Goal: Answer question/provide support: Share knowledge or assist other users

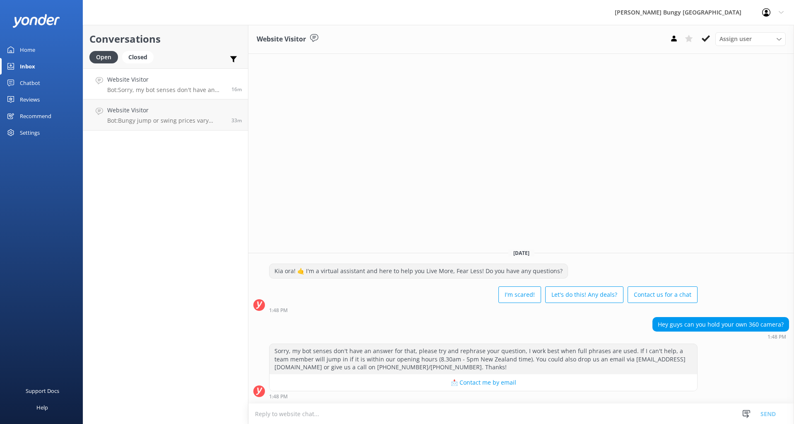
click at [34, 79] on div "Chatbot" at bounding box center [30, 83] width 20 height 17
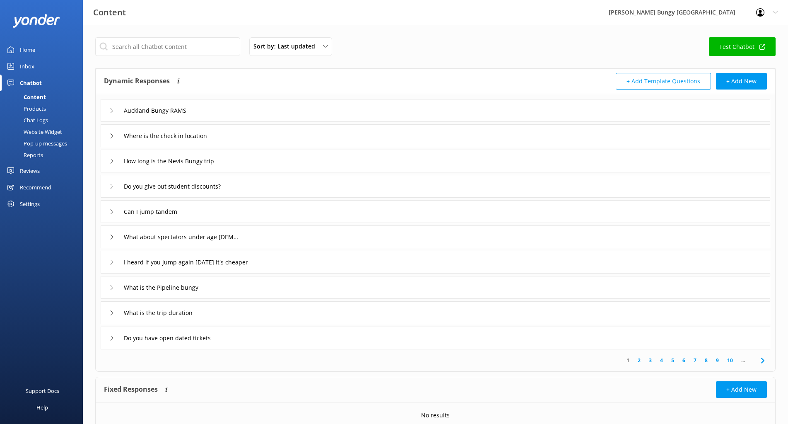
click at [36, 113] on div "Products" at bounding box center [25, 109] width 41 height 12
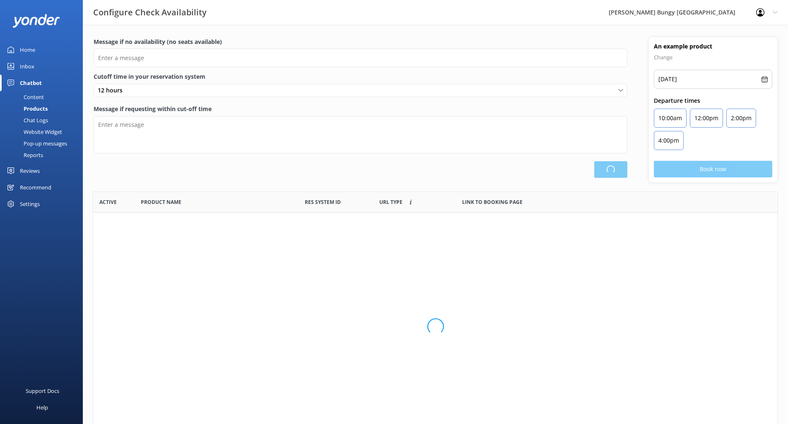
scroll to position [243, 678]
type input "There are no seats available, please check an alternative day"
type textarea "Our online booking system closes {hours} prior to departure. Please contact us …"
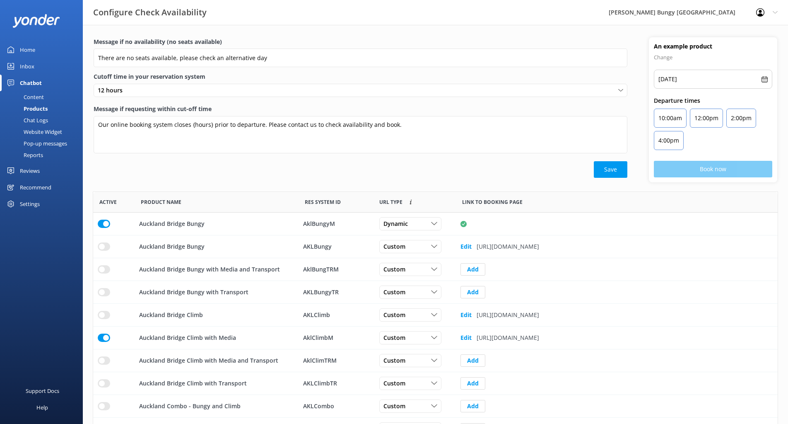
click at [51, 121] on link "Chat Logs" at bounding box center [44, 120] width 78 height 12
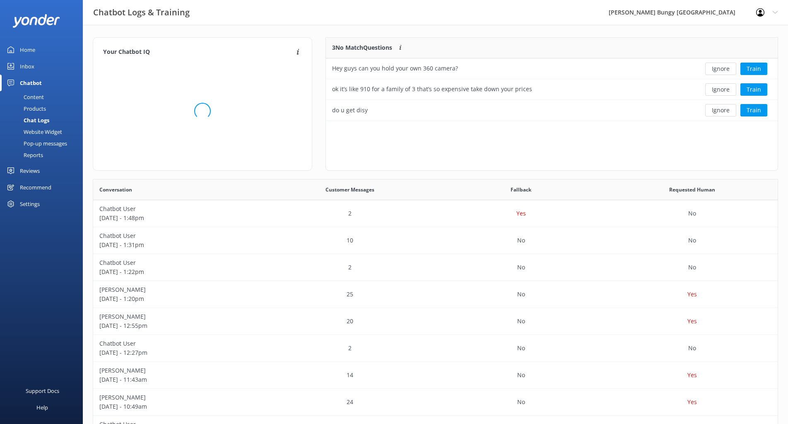
scroll to position [284, 678]
click at [755, 70] on button "Train" at bounding box center [753, 69] width 27 height 12
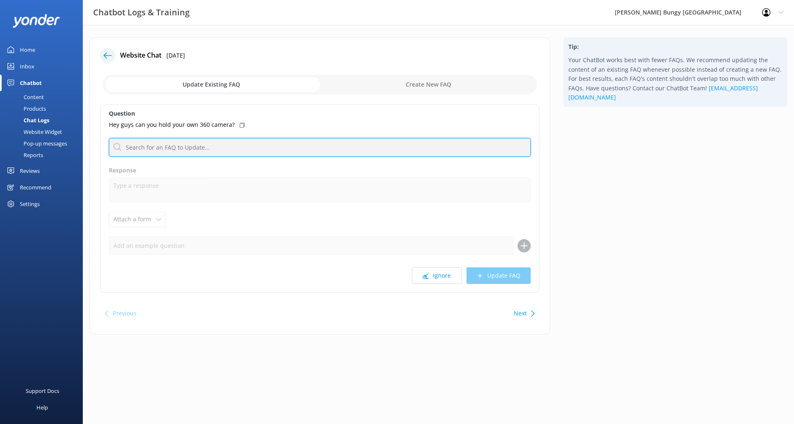
click at [156, 145] on input "text" at bounding box center [320, 147] width 422 height 19
type input "g"
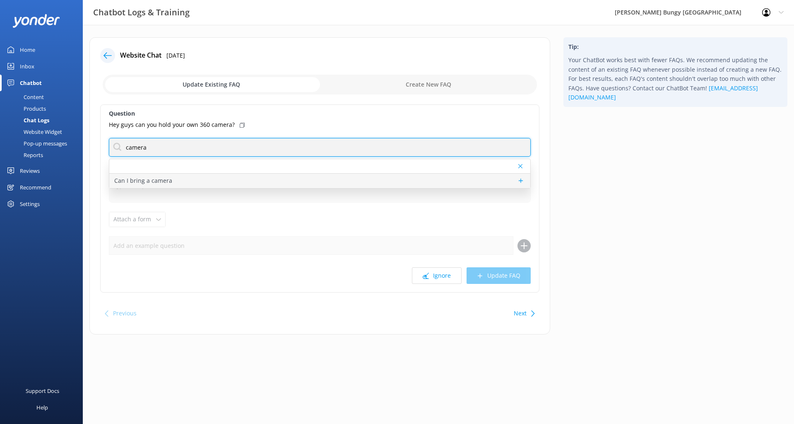
type input "camera"
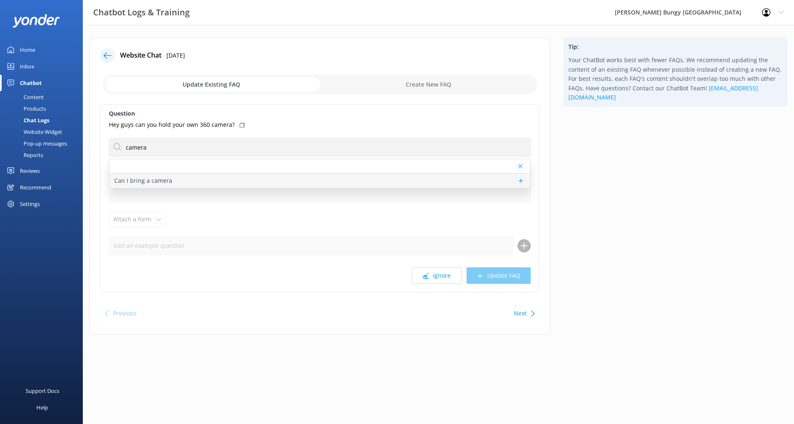
click at [140, 182] on p "Can I bring a camera" at bounding box center [143, 180] width 58 height 9
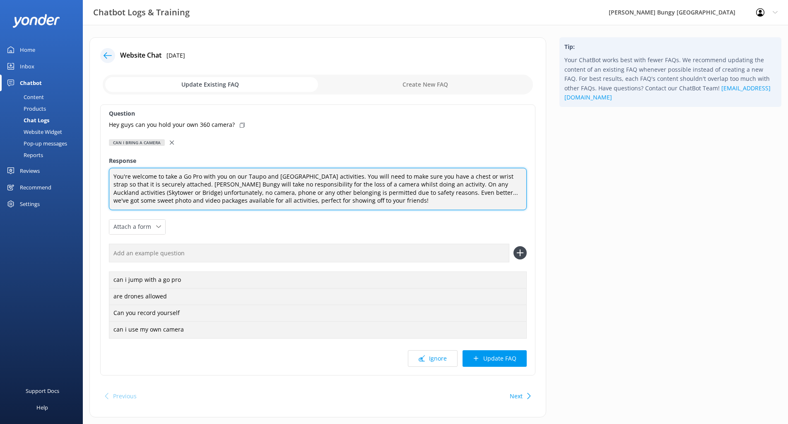
click at [201, 176] on textarea "You're welcome to take a Go Pro with you on our Taupo and [GEOGRAPHIC_DATA] act…" at bounding box center [318, 189] width 418 height 42
type textarea "You're welcome to take a Go Pro or alternative action camera with you on our Ta…"
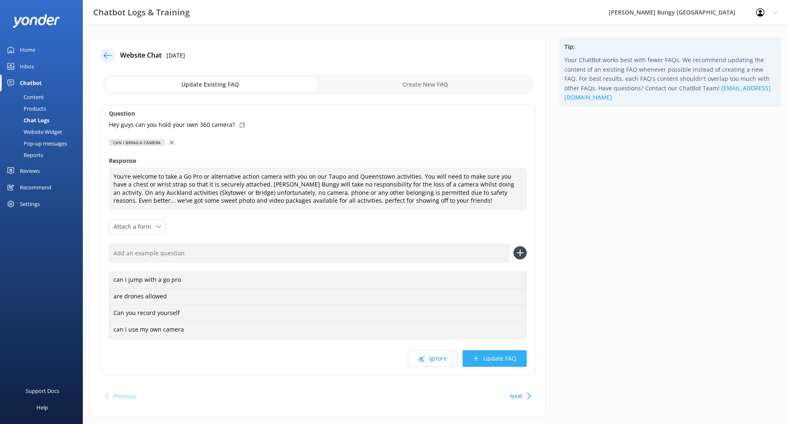
click at [502, 356] on button "Update FAQ" at bounding box center [495, 358] width 64 height 17
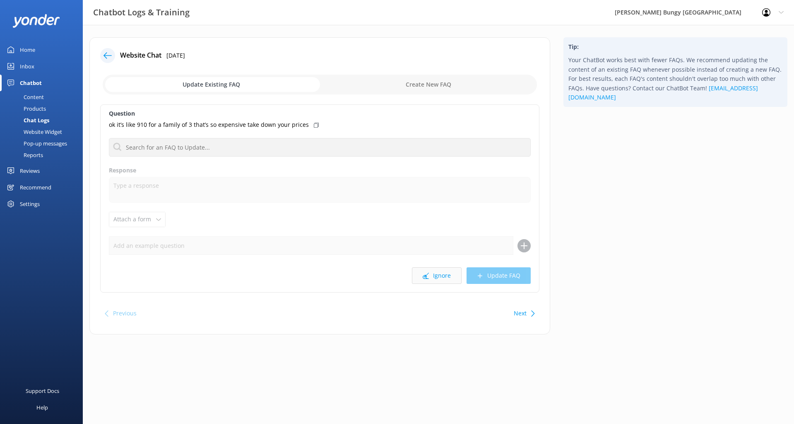
click at [447, 272] on button "Ignore" at bounding box center [437, 275] width 50 height 17
click at [448, 272] on button "Ignore" at bounding box center [437, 275] width 50 height 17
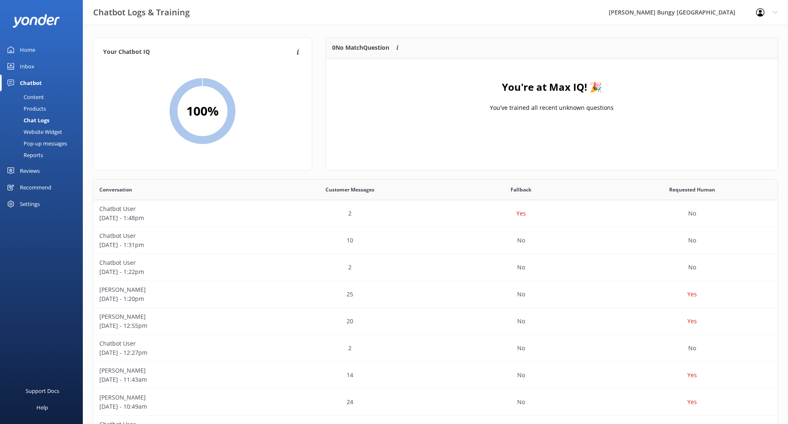
click at [27, 82] on div "Chatbot" at bounding box center [31, 83] width 22 height 17
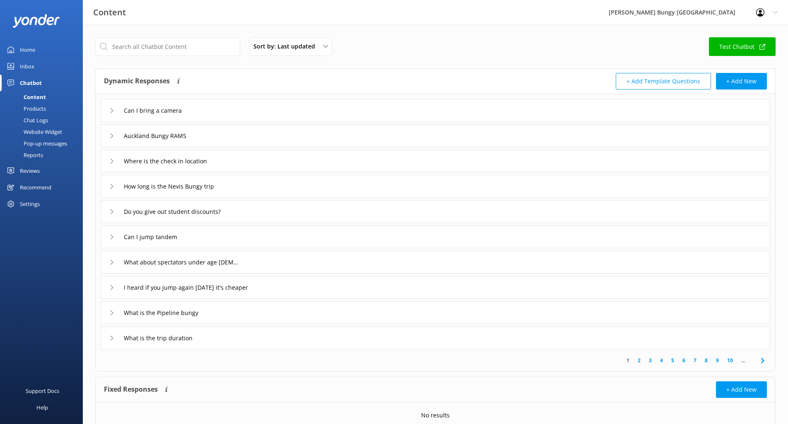
click at [39, 118] on div "Chat Logs" at bounding box center [26, 120] width 43 height 12
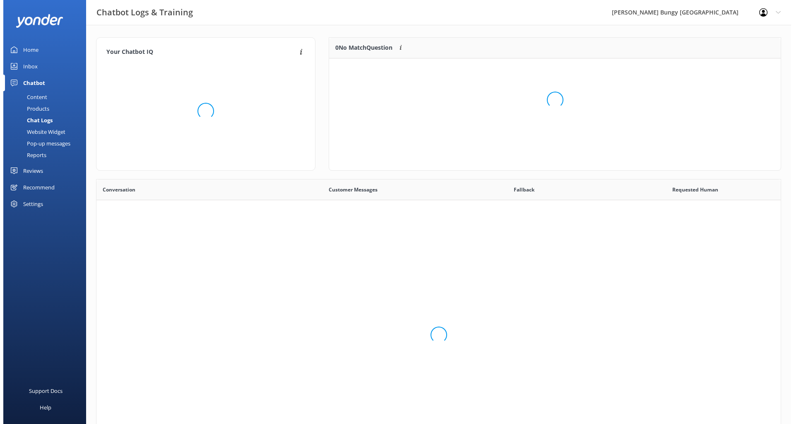
scroll to position [284, 678]
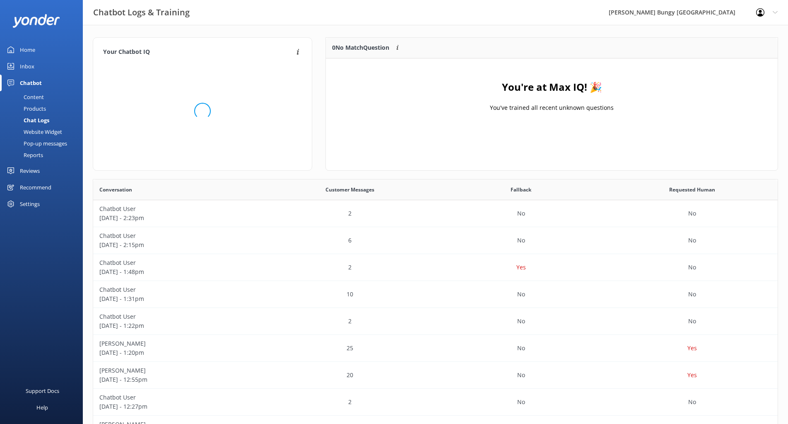
click at [34, 94] on div "Content" at bounding box center [24, 97] width 39 height 12
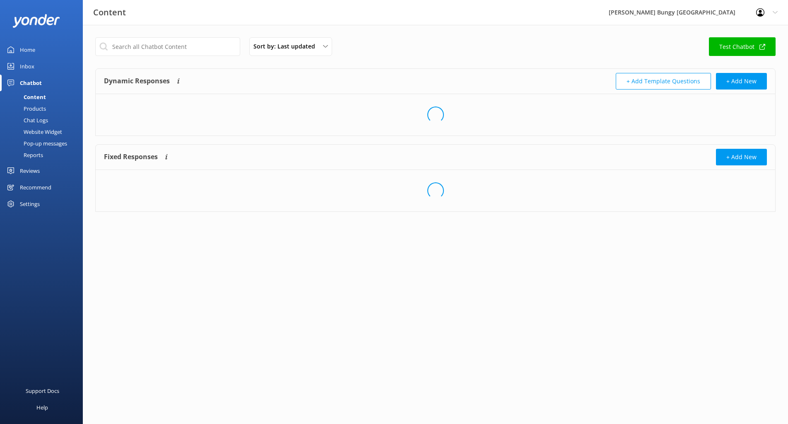
click at [33, 80] on div "Chatbot" at bounding box center [31, 83] width 22 height 17
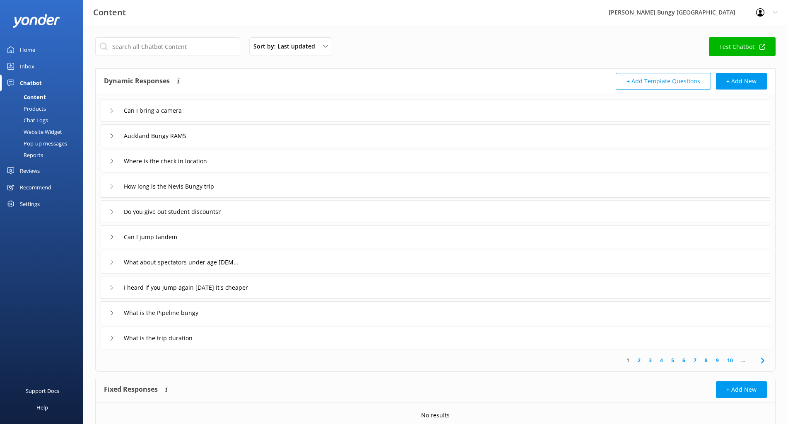
click at [23, 58] on div "Inbox" at bounding box center [27, 66] width 14 height 17
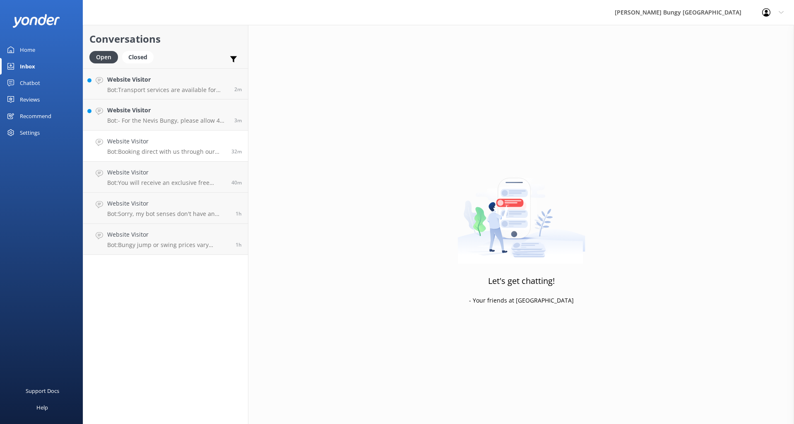
click at [174, 133] on link "Website Visitor Bot: Booking direct with us through our website always offers t…" at bounding box center [165, 145] width 165 height 31
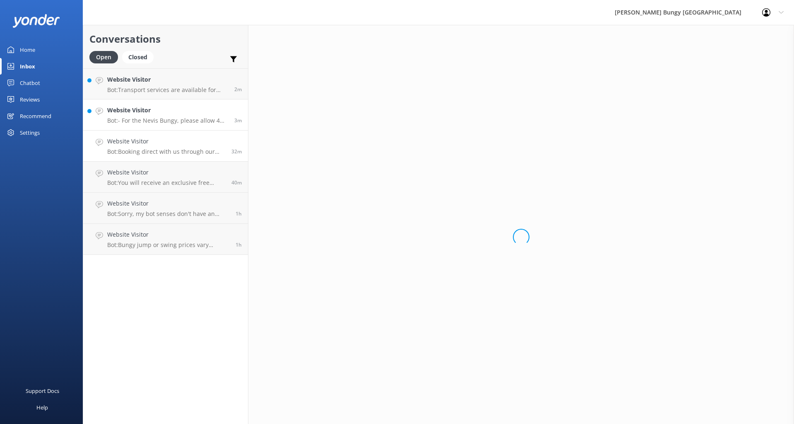
click at [172, 115] on div "Website Visitor Bot: - For the [PERSON_NAME], please allow 4 hours for the enti…" at bounding box center [167, 115] width 121 height 18
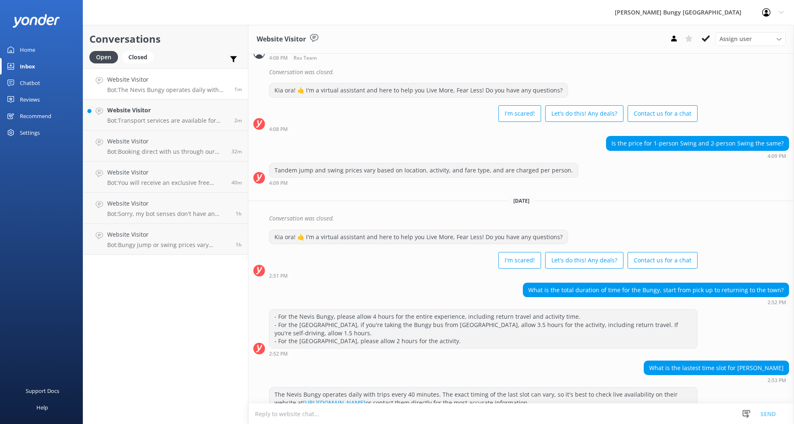
scroll to position [232, 0]
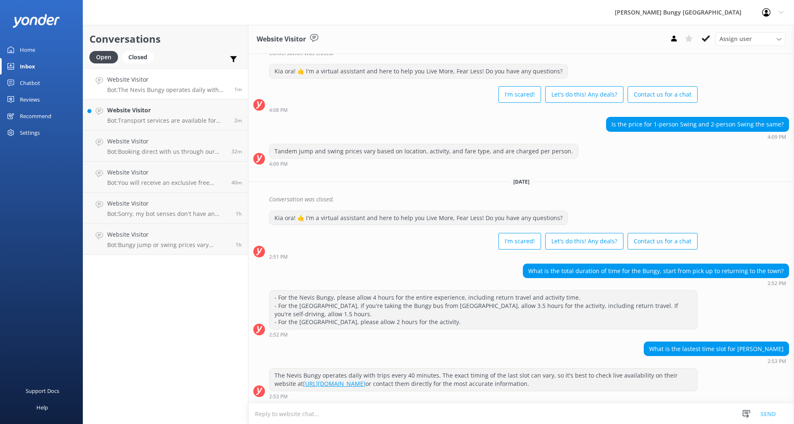
click at [311, 414] on textarea at bounding box center [521, 413] width 546 height 20
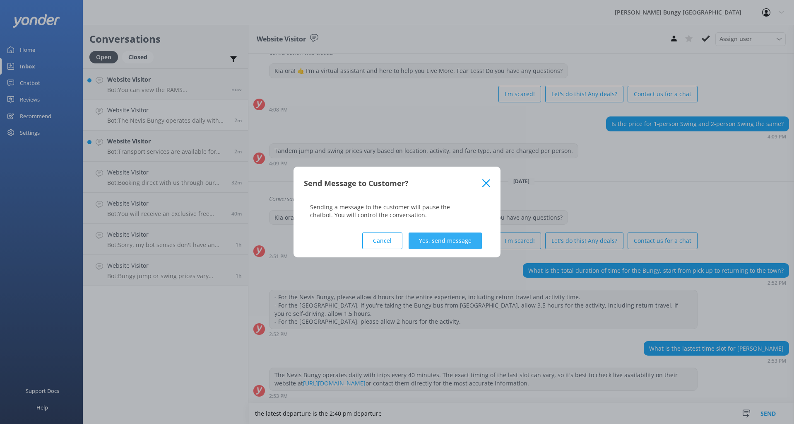
type textarea "the latest departure is the 2:40 pm departure"
click at [436, 234] on button "Yes, send message" at bounding box center [445, 240] width 73 height 17
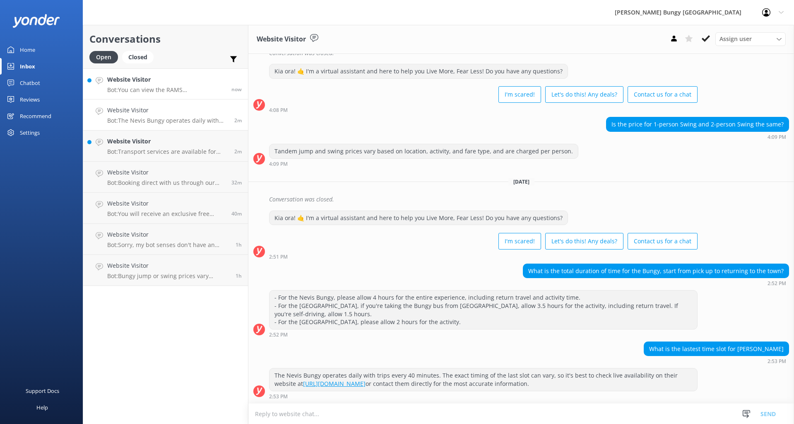
scroll to position [257, 0]
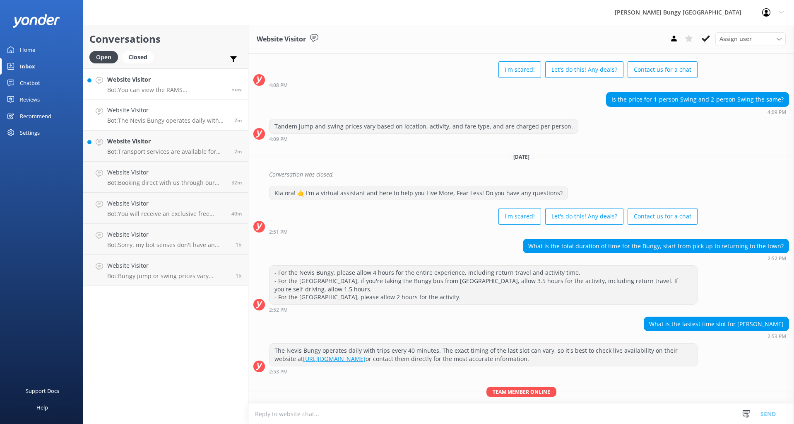
click at [153, 80] on h4 "Website Visitor" at bounding box center [166, 79] width 118 height 9
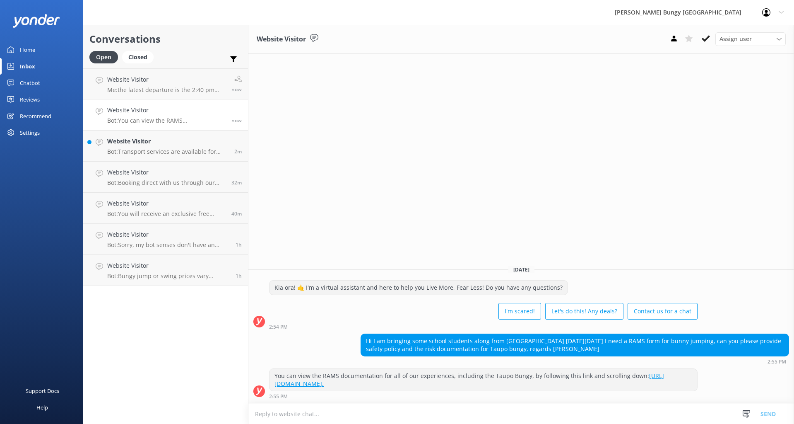
click at [333, 419] on textarea at bounding box center [521, 413] width 546 height 20
click at [163, 165] on link "Website Visitor Bot: Booking direct with us through our website always offers t…" at bounding box center [165, 177] width 165 height 31
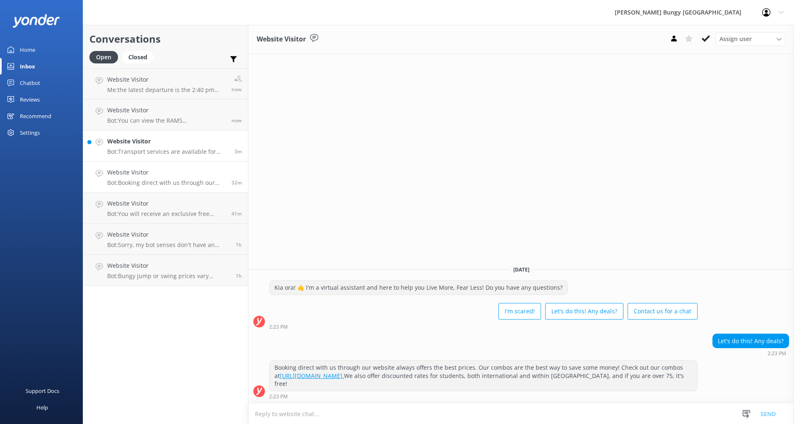
click at [164, 149] on p "Bot: Transport services are available for bungy sites in [GEOGRAPHIC_DATA], but…" at bounding box center [167, 151] width 121 height 7
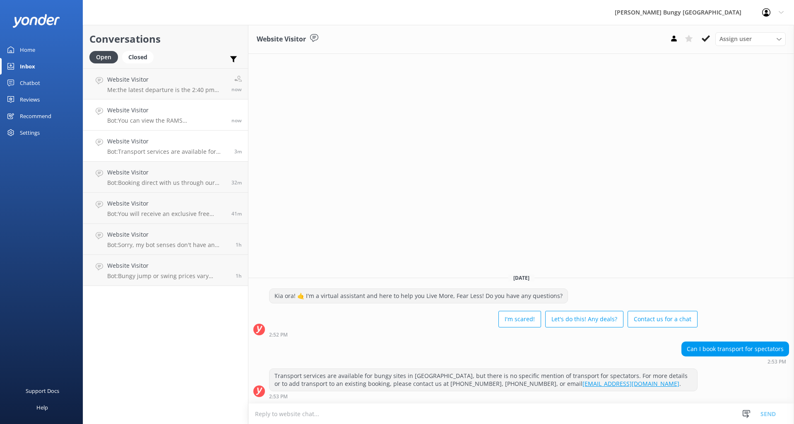
click at [164, 111] on h4 "Website Visitor" at bounding box center [166, 110] width 118 height 9
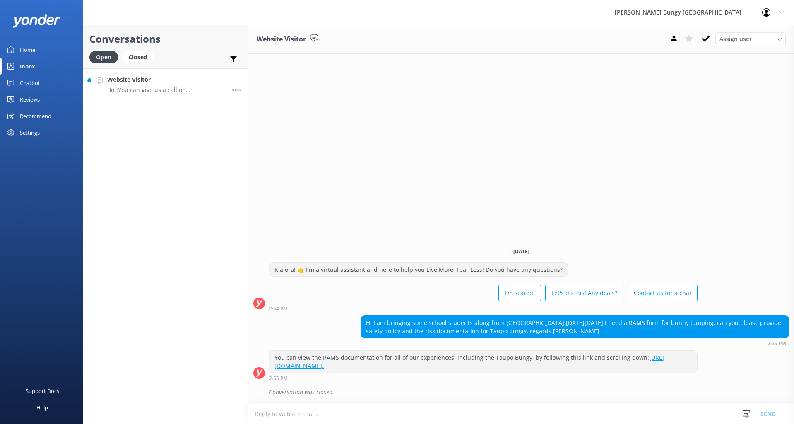
click at [162, 92] on p "Bot: You can give us a call on [PHONE_NUMBER] or [PHONE_NUMBER] to chat with a …" at bounding box center [166, 89] width 118 height 7
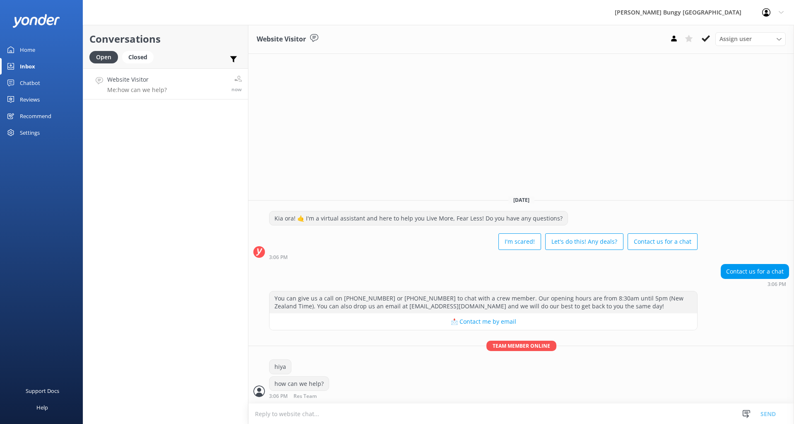
click at [176, 139] on div "Conversations Open Closed Important Assigned to me Unassigned Website Visitor M…" at bounding box center [166, 224] width 166 height 399
click at [183, 88] on link "Website Visitor Me: how can we help? 22m" at bounding box center [165, 83] width 165 height 31
click at [179, 82] on link "Website Visitor Me: how can we help? 36m" at bounding box center [165, 83] width 165 height 31
click at [468, 52] on div "Website Visitor Assign user [PERSON_NAME] [PERSON_NAME] Tech Admin [PERSON_NAME…" at bounding box center [521, 39] width 546 height 29
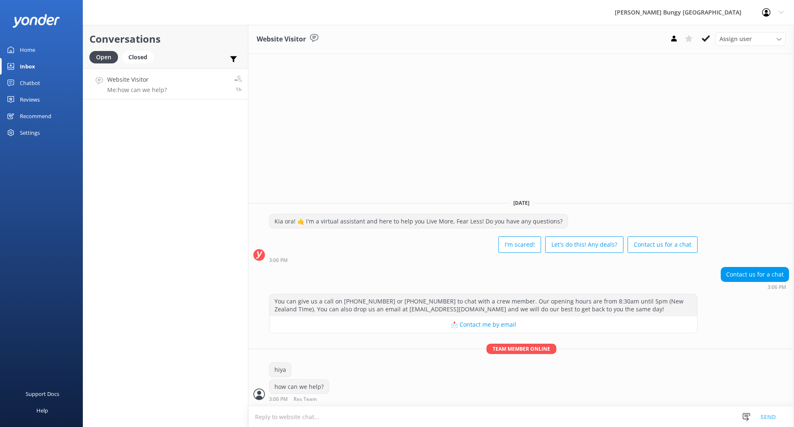
click at [37, 84] on div "Chatbot" at bounding box center [30, 83] width 20 height 17
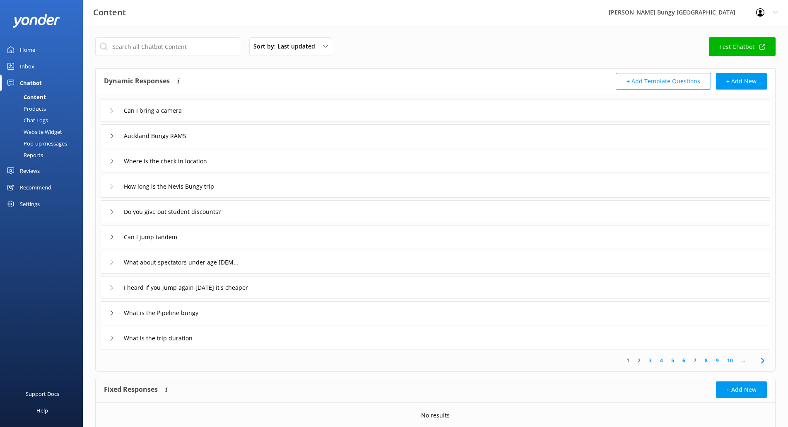
click at [39, 122] on div "Chat Logs" at bounding box center [26, 120] width 43 height 12
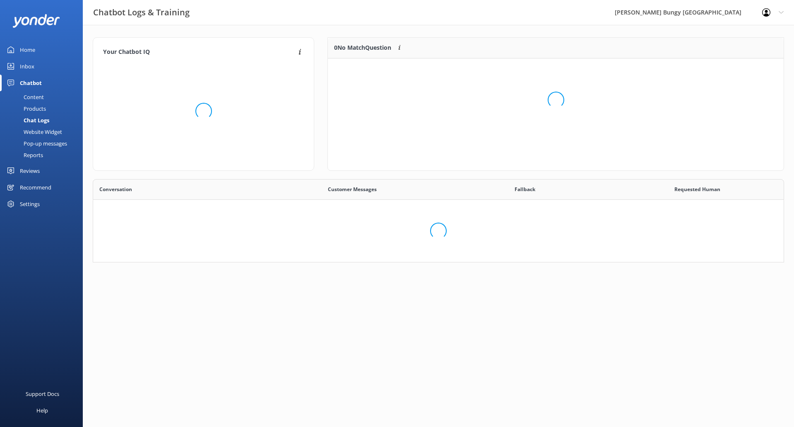
scroll to position [97, 445]
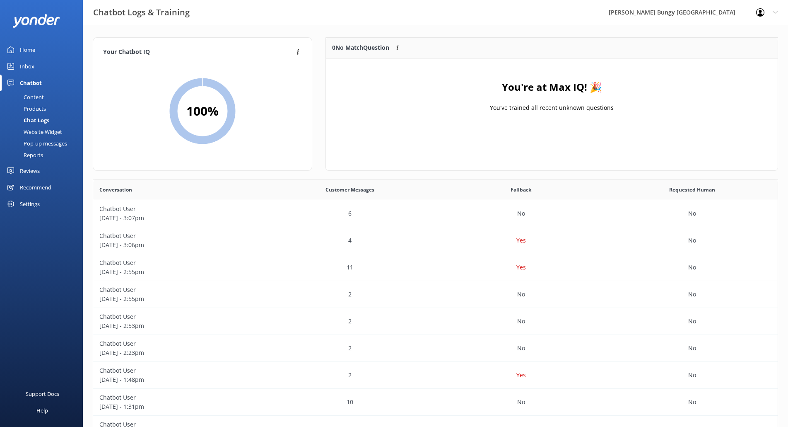
click at [31, 63] on div "Inbox" at bounding box center [27, 66] width 14 height 17
